Goal: Check status: Check status

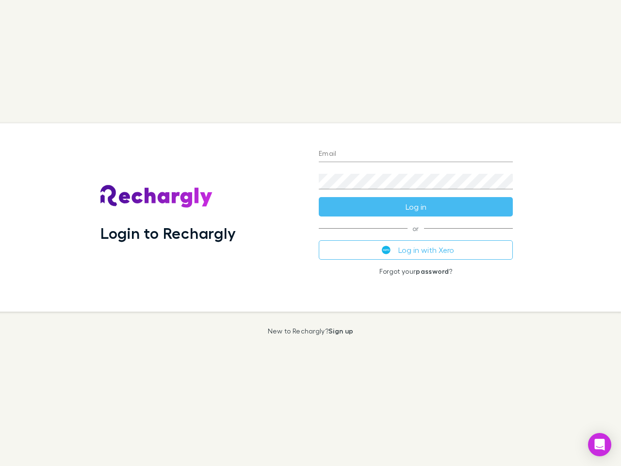
click at [310, 233] on div "Login to Rechargly" at bounding box center [202, 217] width 218 height 188
click at [416, 154] on input "Email" at bounding box center [416, 155] width 194 height 16
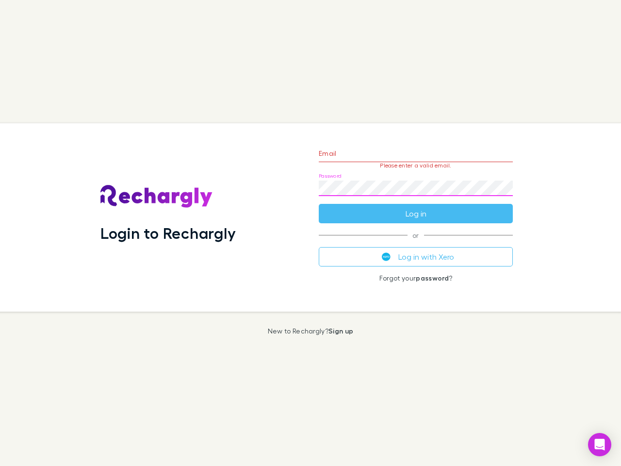
click at [416, 207] on form "Email Please enter a valid email. Password Log in" at bounding box center [416, 181] width 194 height 84
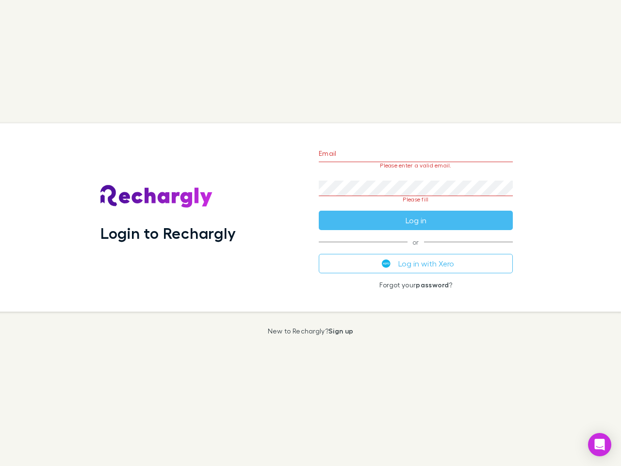
click at [416, 250] on div "Email Please enter a valid email. Password Please fill Log in or Log in with Xe…" at bounding box center [416, 217] width 210 height 188
click at [600, 444] on icon "Open Intercom Messenger" at bounding box center [600, 445] width 10 height 12
